Goal: Task Accomplishment & Management: Complete application form

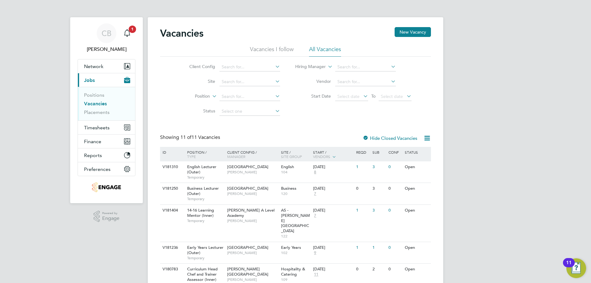
scroll to position [62, 0]
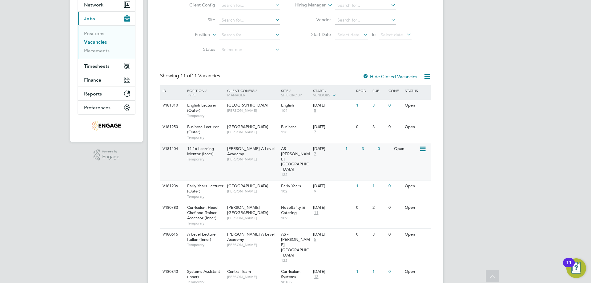
click at [242, 150] on span "[PERSON_NAME] A Level Academy" at bounding box center [250, 151] width 47 height 10
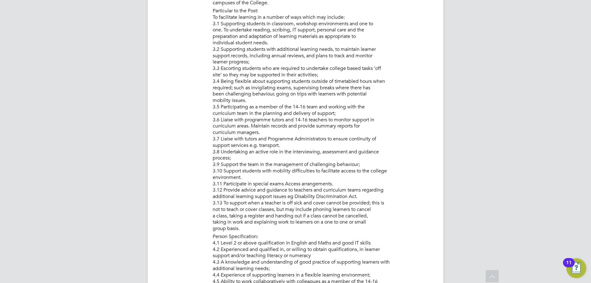
scroll to position [321, 0]
